Goal: Task Accomplishment & Management: Use online tool/utility

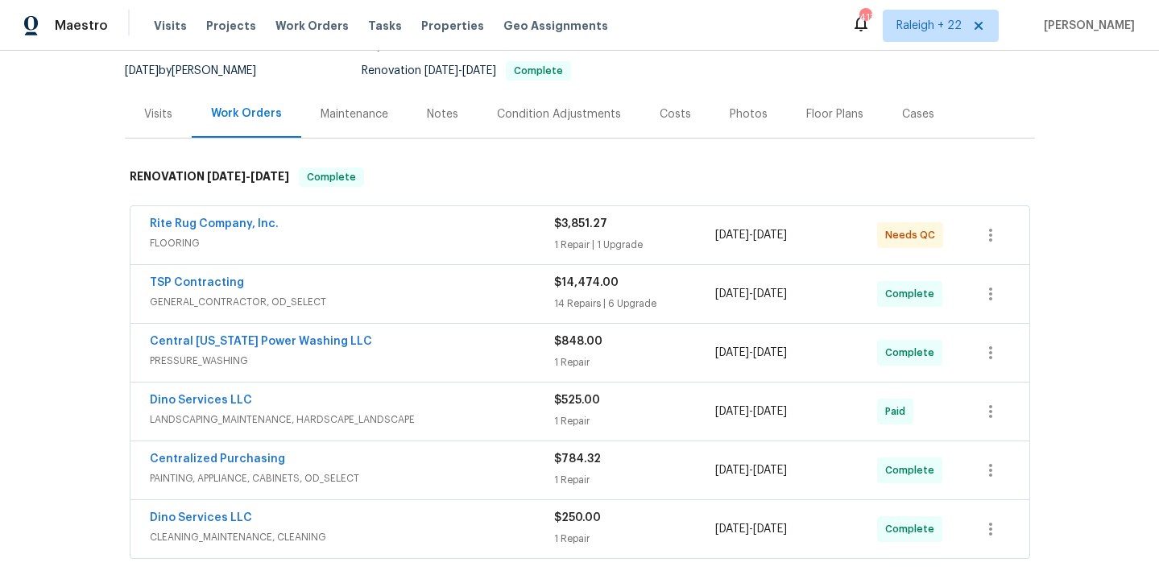
scroll to position [235, 0]
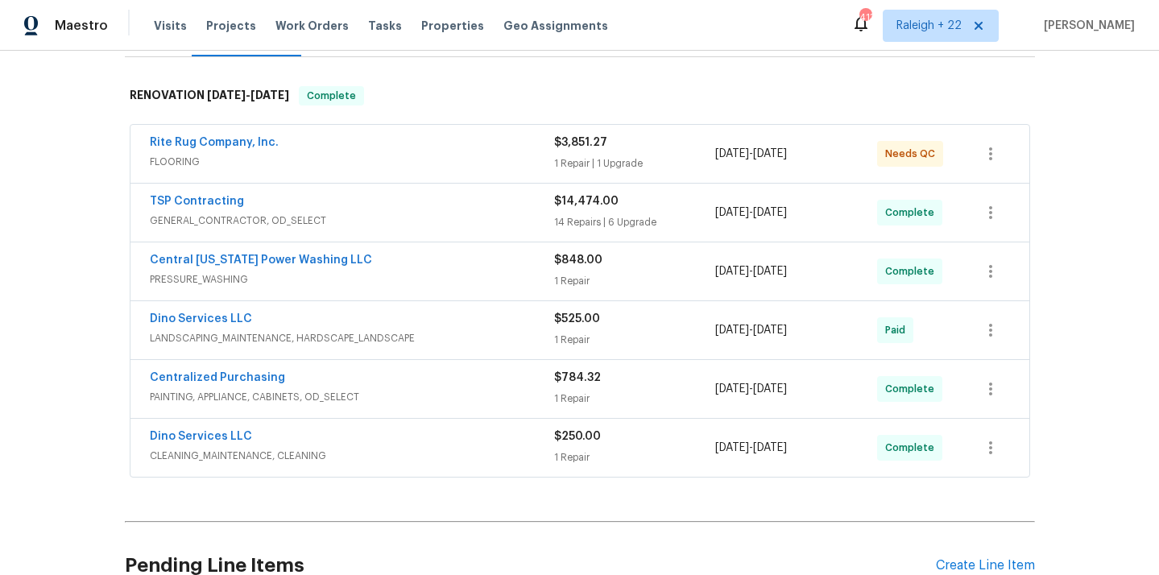
click at [190, 166] on span "FLOORING" at bounding box center [352, 162] width 404 height 16
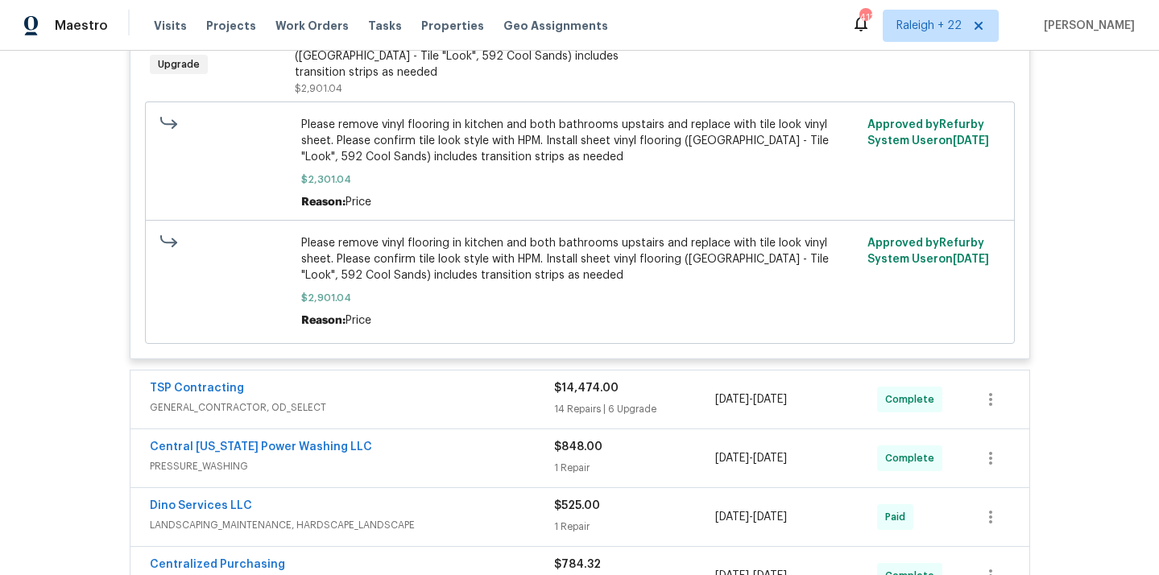
click at [216, 460] on span "PRESSURE_WASHING" at bounding box center [352, 466] width 404 height 16
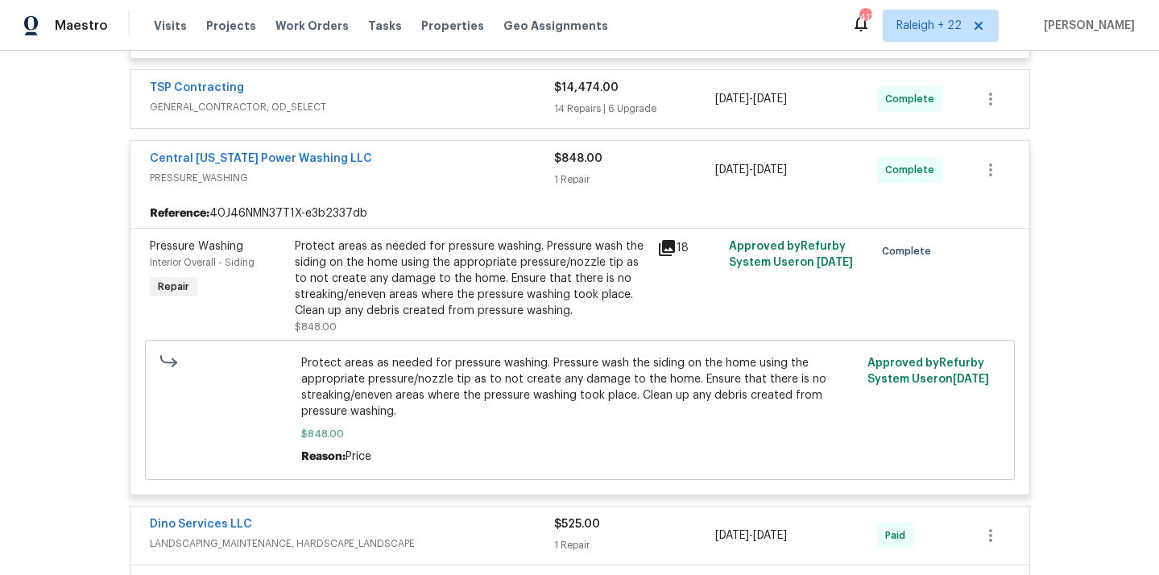
scroll to position [1135, 0]
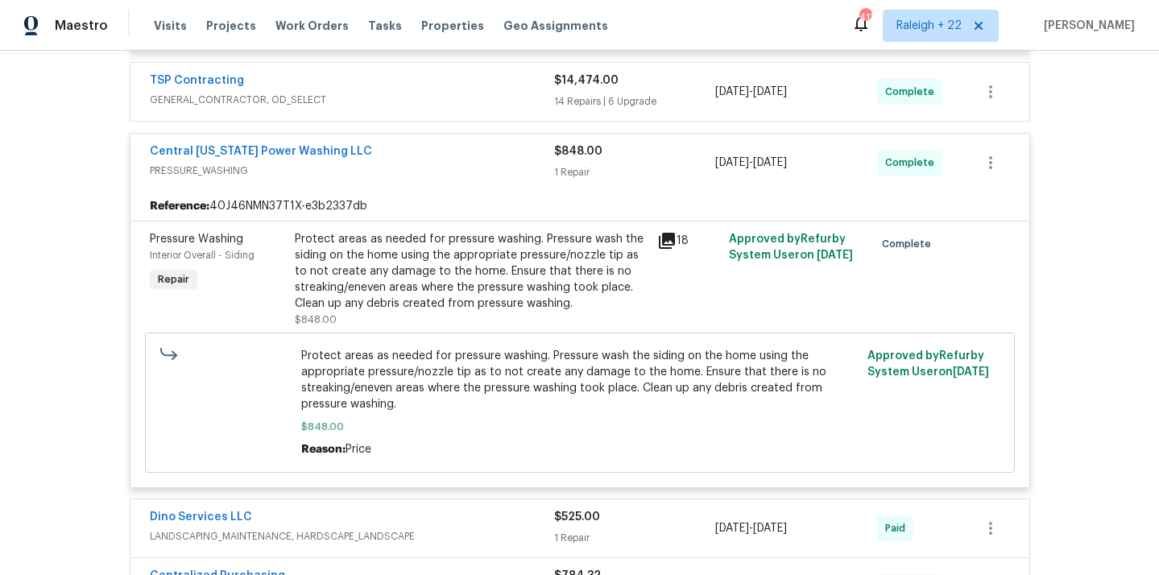
click at [501, 261] on div "Protect areas as needed for pressure washing. Pressure wash the siding on the h…" at bounding box center [471, 271] width 353 height 81
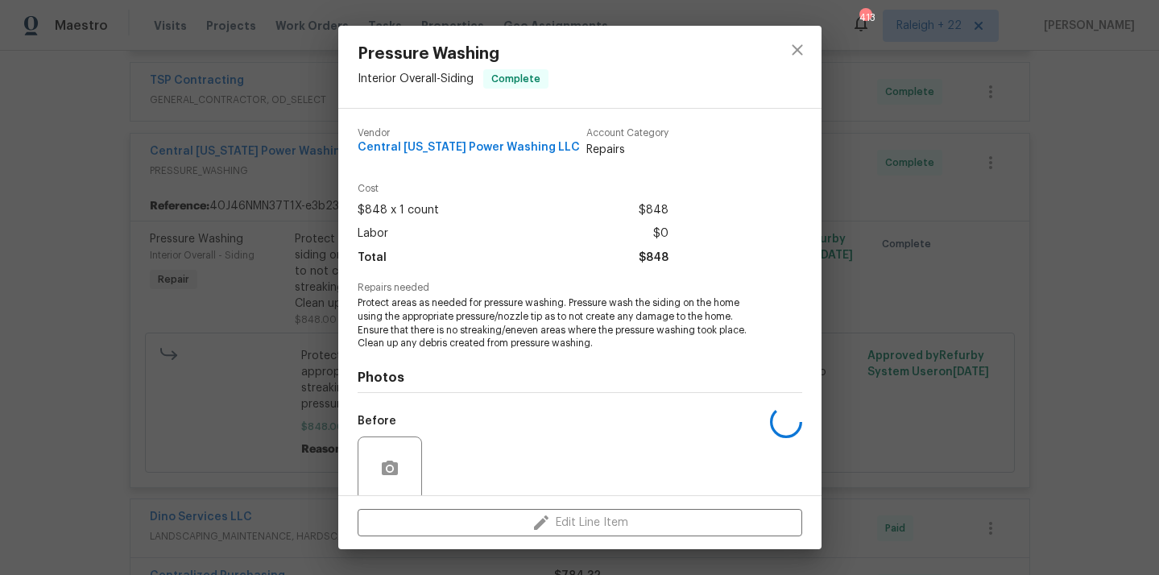
scroll to position [126, 0]
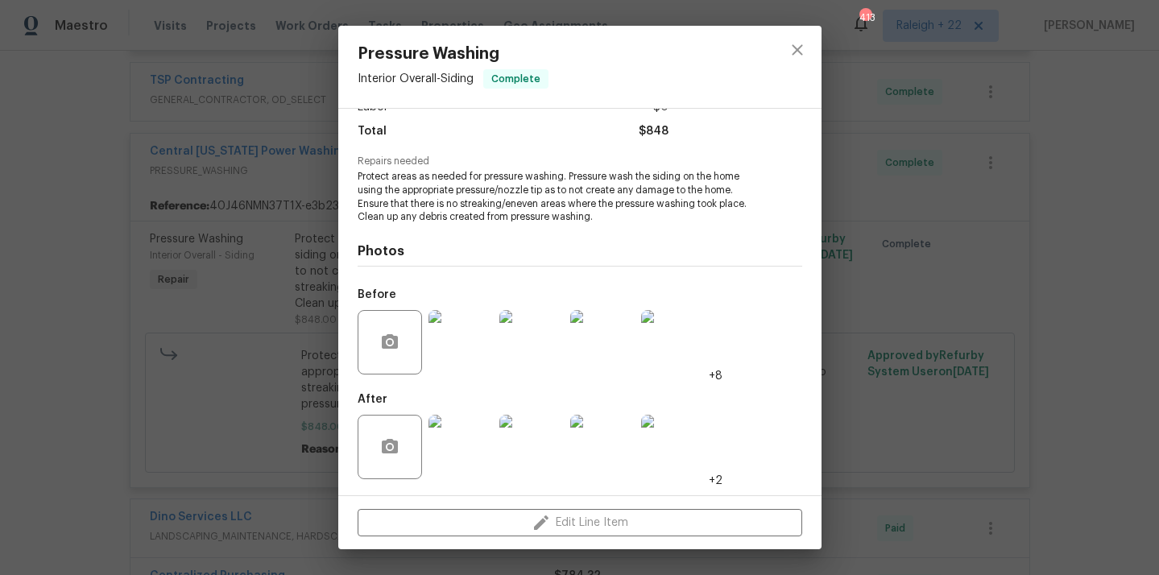
click at [471, 463] on img at bounding box center [460, 447] width 64 height 64
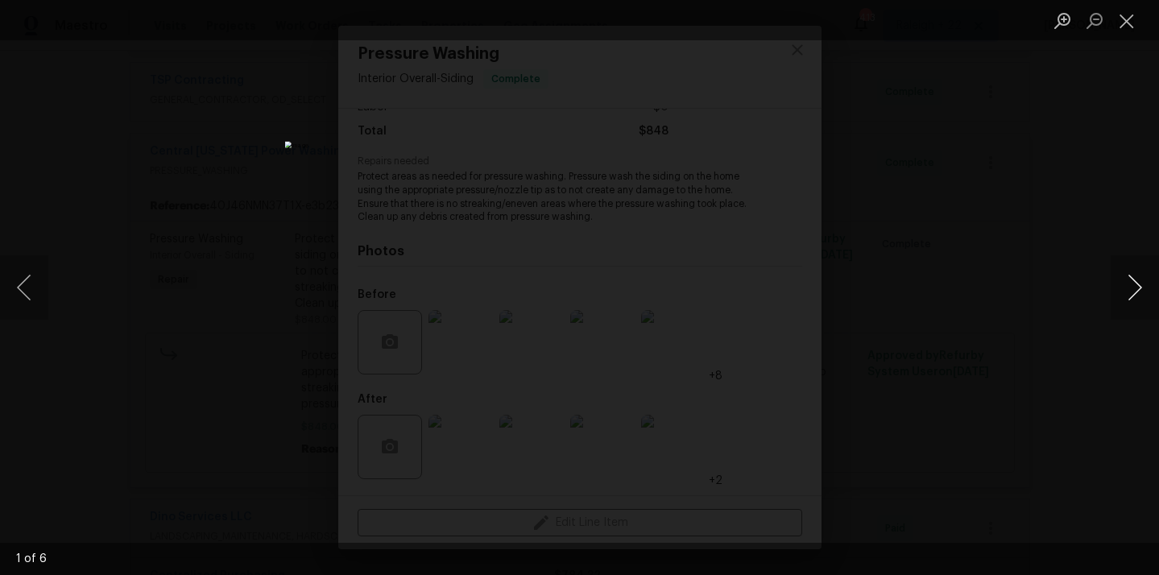
click at [1142, 291] on button "Next image" at bounding box center [1134, 287] width 48 height 64
click at [1141, 291] on button "Next image" at bounding box center [1134, 287] width 48 height 64
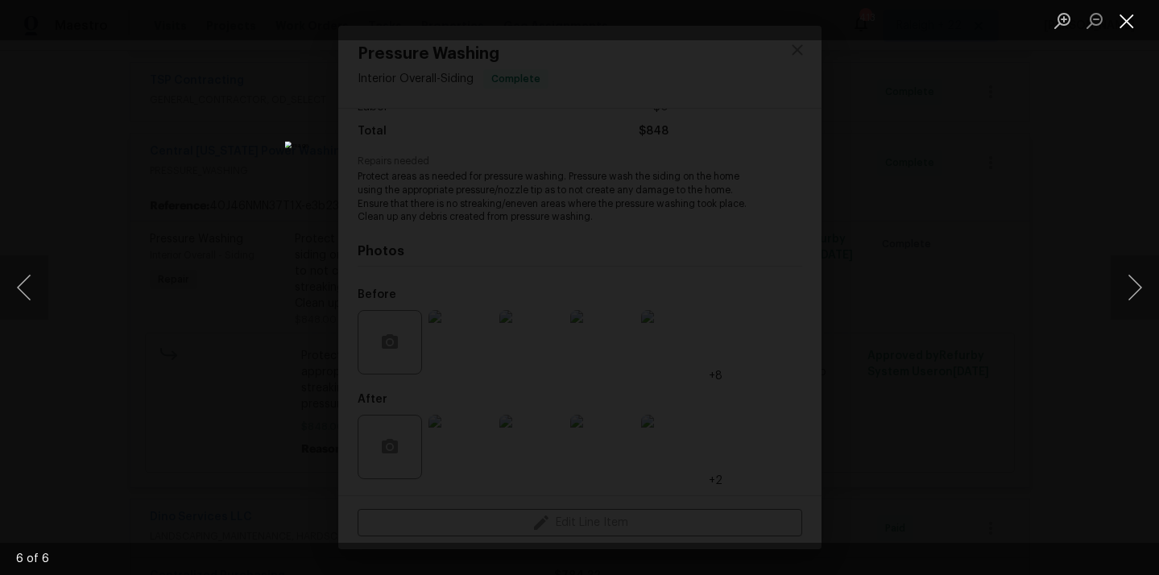
click at [1120, 31] on button "Close lightbox" at bounding box center [1126, 20] width 32 height 28
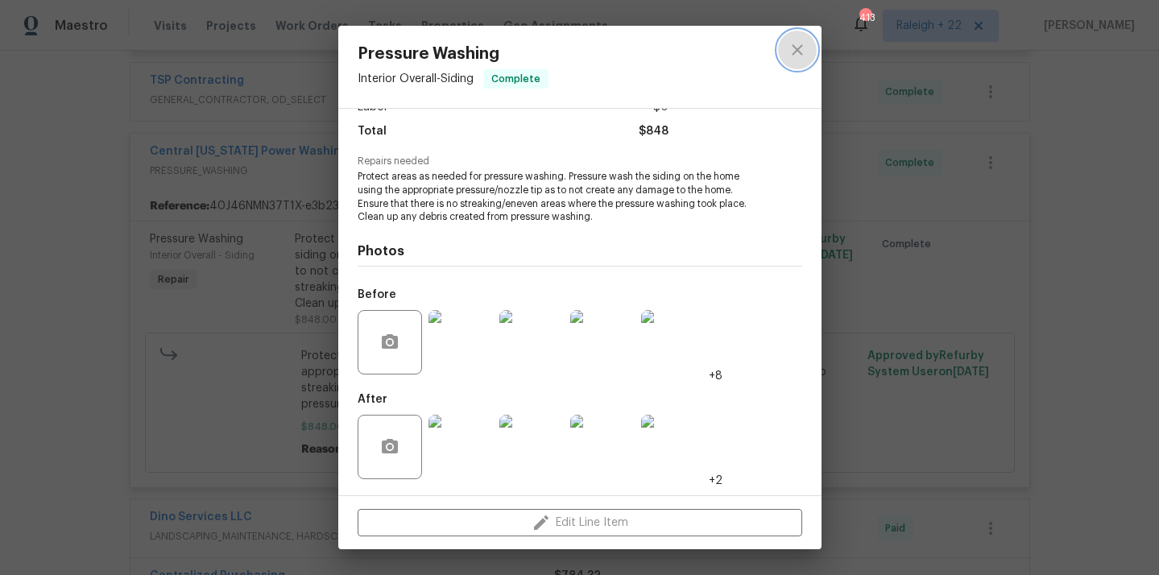
click at [801, 54] on icon "close" at bounding box center [797, 49] width 10 height 10
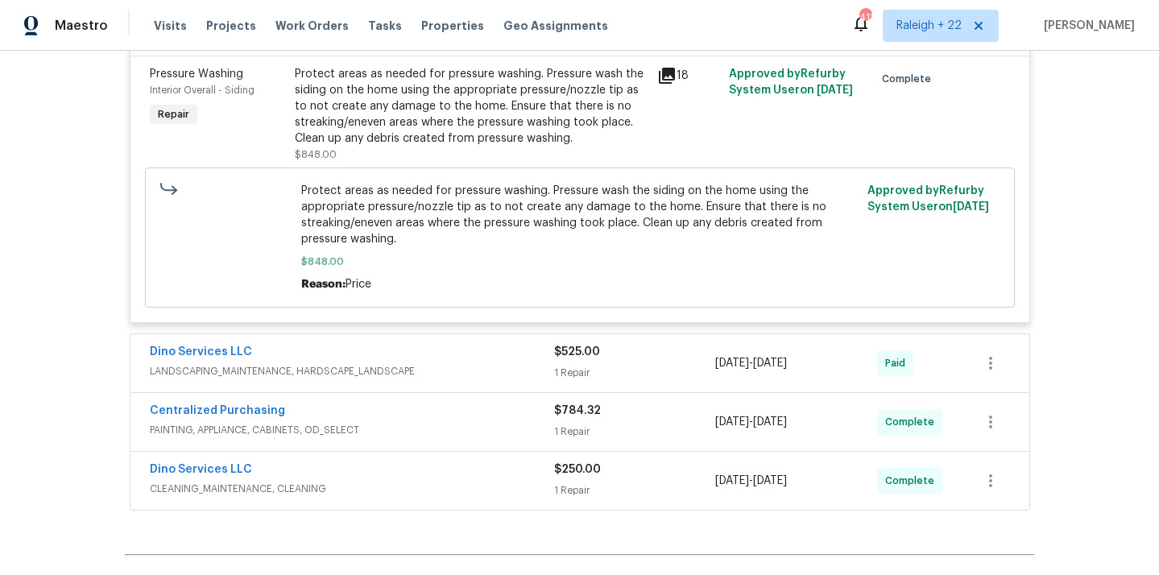
scroll to position [1422, 0]
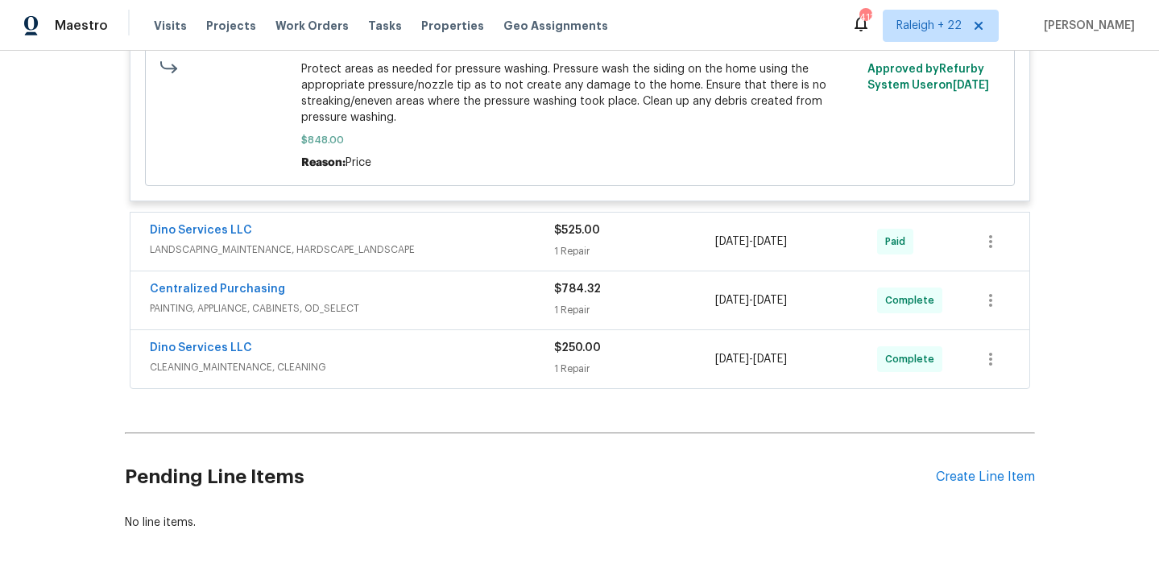
click at [332, 242] on span "LANDSCAPING_MAINTENANCE, HARDSCAPE_LANDSCAPE" at bounding box center [352, 250] width 404 height 16
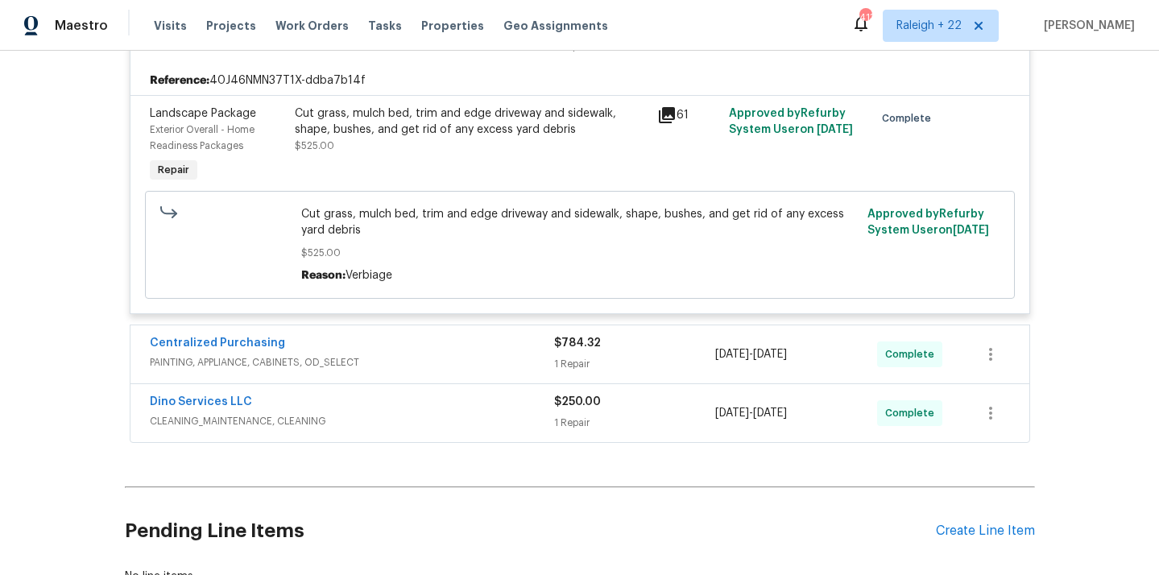
scroll to position [1735, 0]
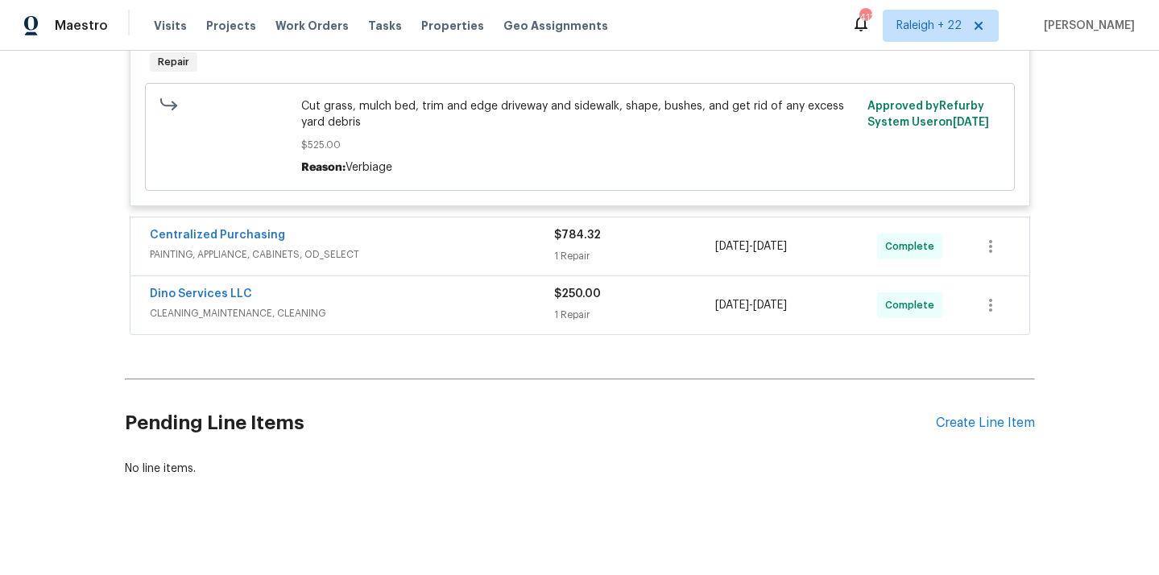
click at [333, 246] on span "PAINTING, APPLIANCE, CABINETS, OD_SELECT" at bounding box center [352, 254] width 404 height 16
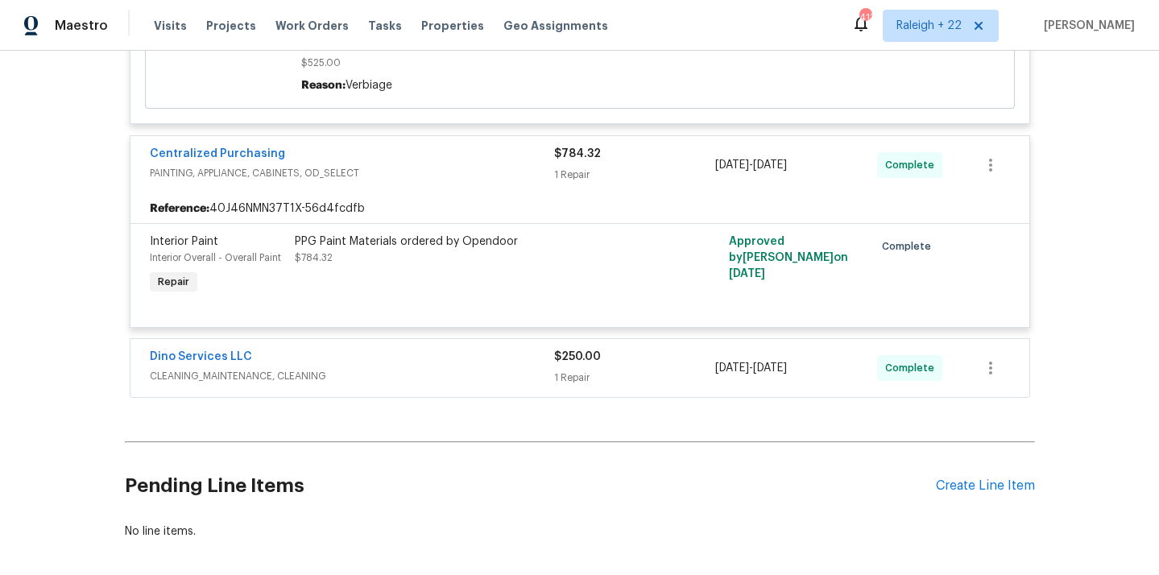
scroll to position [1834, 0]
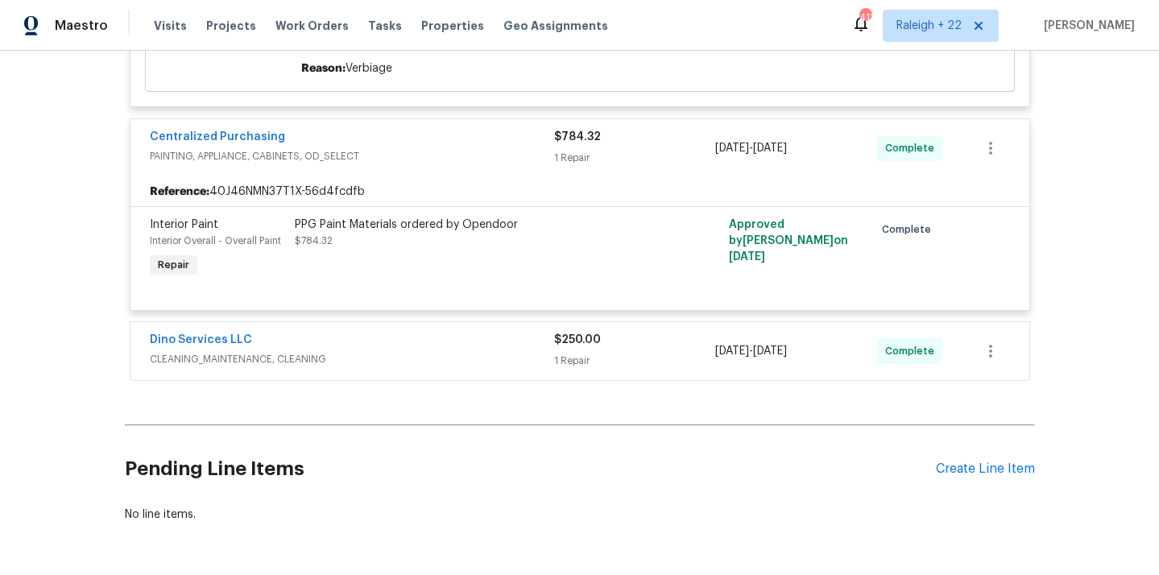
click at [287, 351] on span "CLEANING_MAINTENANCE, CLEANING" at bounding box center [352, 359] width 404 height 16
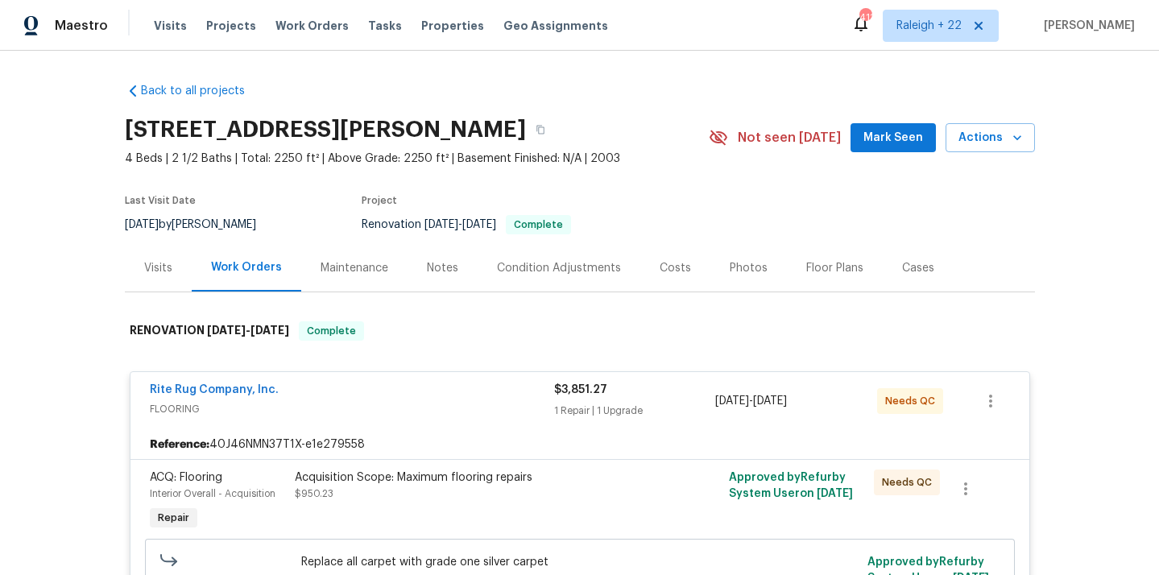
scroll to position [35, 0]
